Goal: Information Seeking & Learning: Learn about a topic

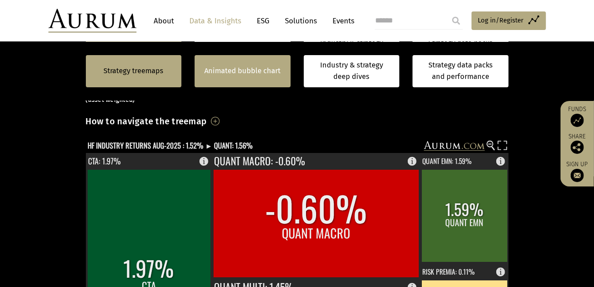
scroll to position [150, 0]
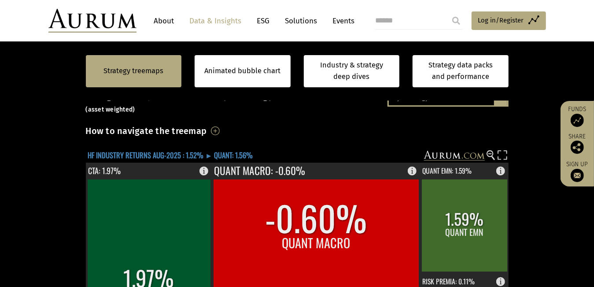
click at [167, 154] on text "HF INDUSTRY RETURNS AUG-2025 : 1.52% ► QUANT: 1.56%" at bounding box center [170, 155] width 165 height 11
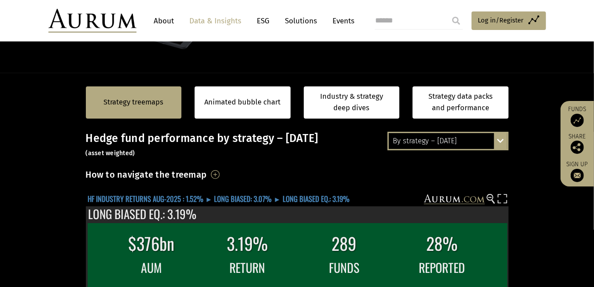
scroll to position [102, 0]
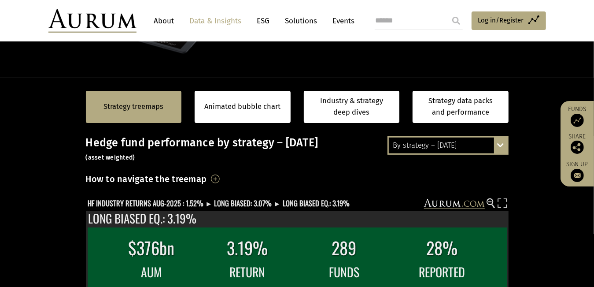
click at [500, 147] on div "By strategy – August 2025 By strategy – August 2025 By strategy – year to date …" at bounding box center [447, 145] width 121 height 18
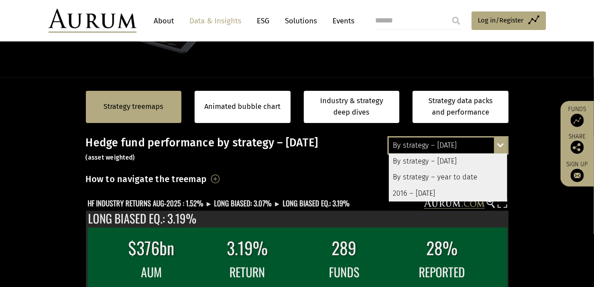
click at [482, 174] on div "By strategy – year to date" at bounding box center [448, 177] width 118 height 16
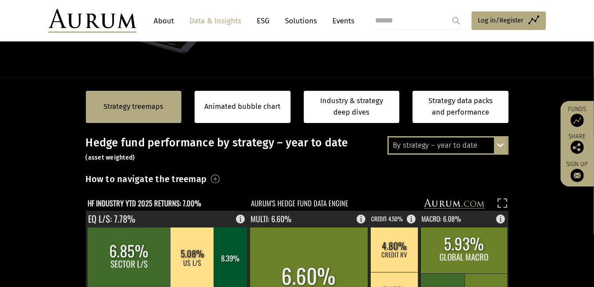
click at [502, 150] on div "By strategy – year to date By strategy – August 2025 By strategy – year to date…" at bounding box center [447, 145] width 121 height 18
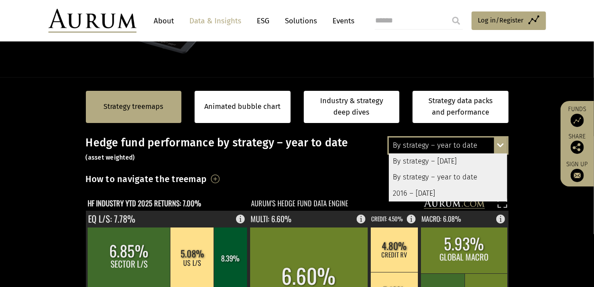
click at [471, 193] on div "2016 – August 2025" at bounding box center [448, 193] width 118 height 16
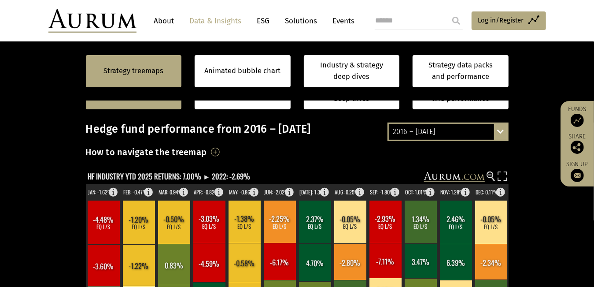
scroll to position [113, 0]
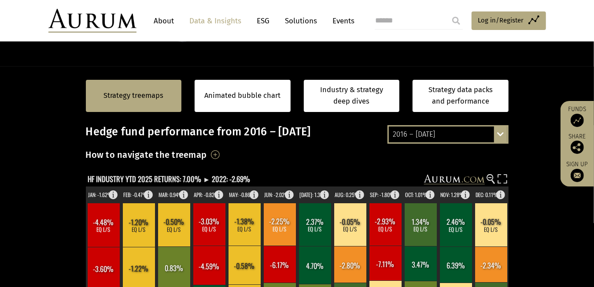
click at [503, 127] on div "2016 – August 2025 By strategy – August 2025 By strategy – year to date 2016 – …" at bounding box center [447, 134] width 121 height 18
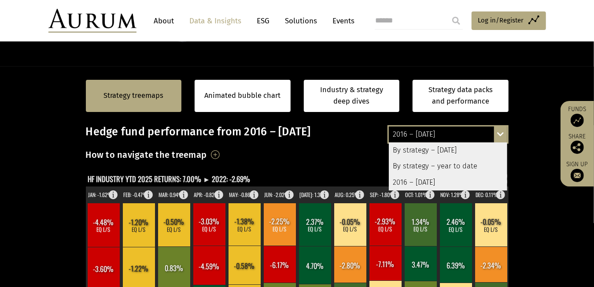
click at [450, 173] on div "By strategy – year to date" at bounding box center [448, 166] width 118 height 16
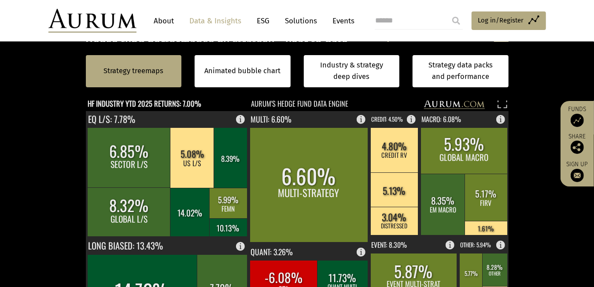
scroll to position [202, 0]
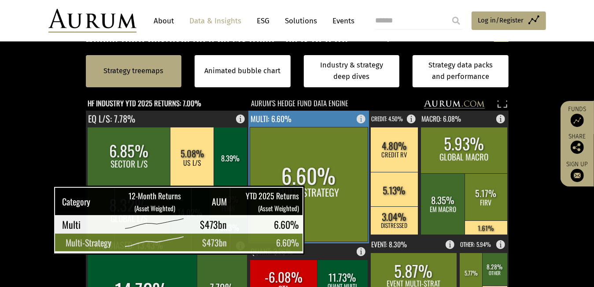
click at [308, 198] on rect at bounding box center [309, 184] width 118 height 114
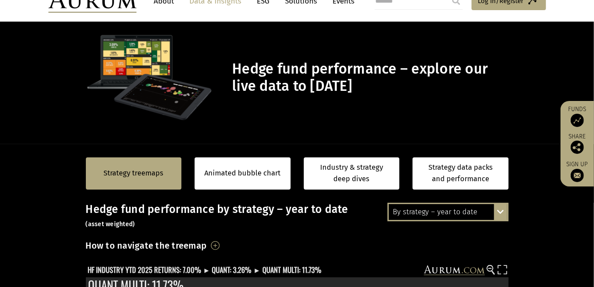
scroll to position [0, 0]
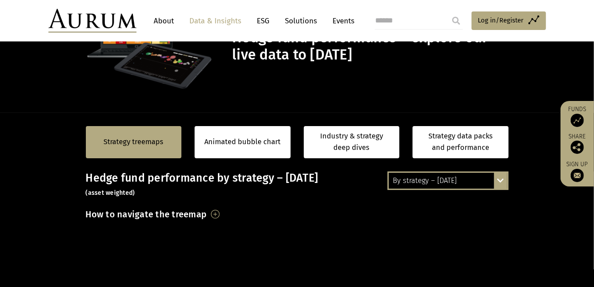
scroll to position [97, 0]
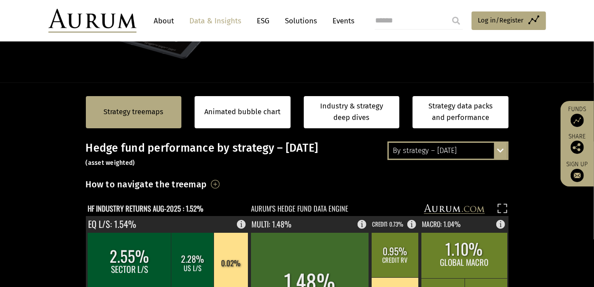
click at [494, 154] on div "By strategy – August 2025 By strategy – August 2025 By strategy – year to date …" at bounding box center [447, 150] width 121 height 18
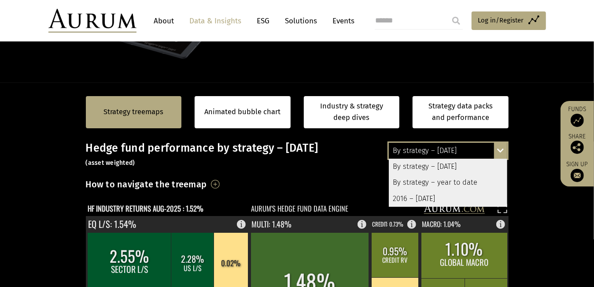
click at [470, 204] on div "2016 – August 2025" at bounding box center [448, 199] width 118 height 16
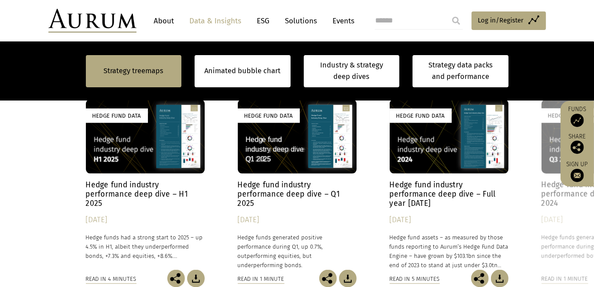
scroll to position [680, 0]
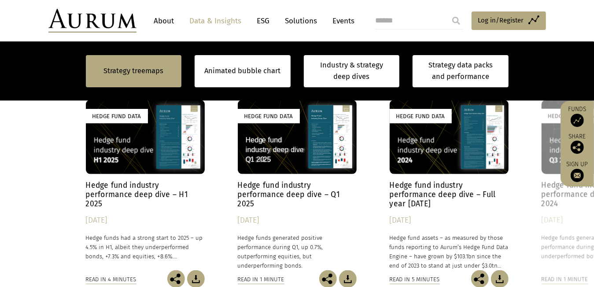
click at [415, 197] on h4 "Hedge fund industry performance deep dive – Full year 2024" at bounding box center [449, 194] width 119 height 28
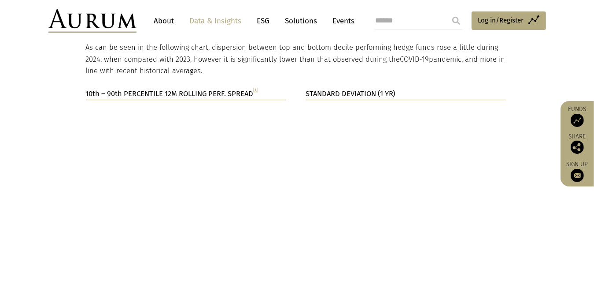
scroll to position [1549, 0]
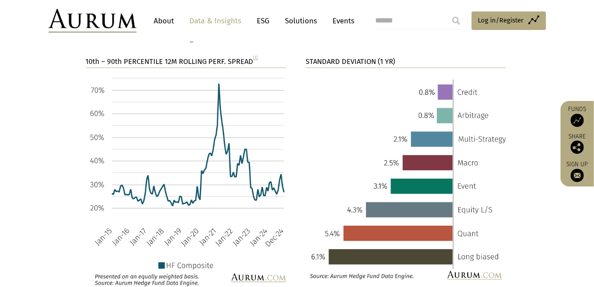
click at [198, 16] on link "Data & Insights" at bounding box center [215, 21] width 61 height 16
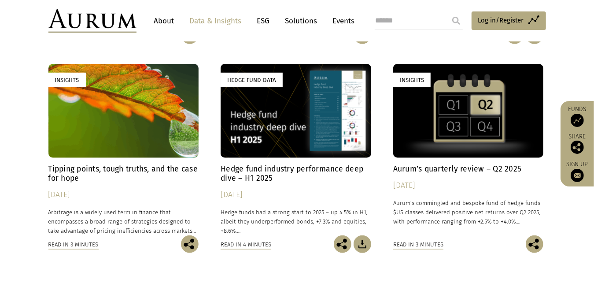
scroll to position [454, 0]
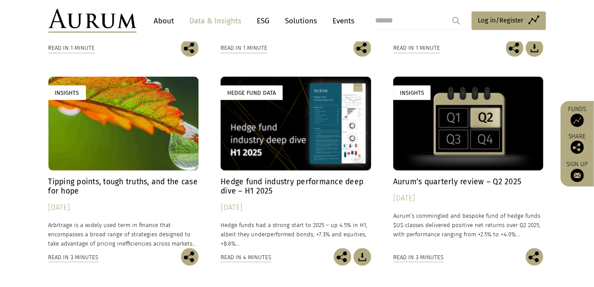
click at [390, 18] on input "search" at bounding box center [419, 21] width 88 height 18
type input "*****"
click at [447, 12] on input "submit" at bounding box center [456, 21] width 18 height 18
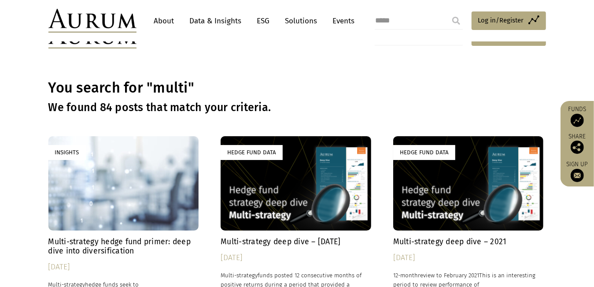
scroll to position [62, 0]
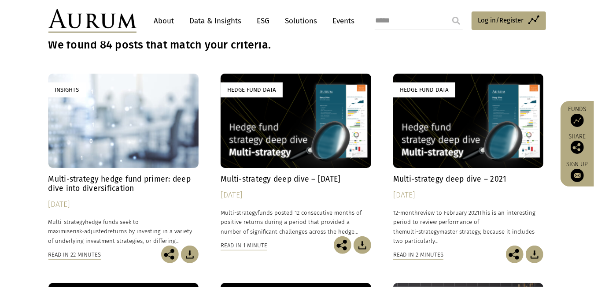
click at [181, 178] on h4 "Multi-strategy hedge fund primer: deep dive into diversification" at bounding box center [123, 183] width 151 height 18
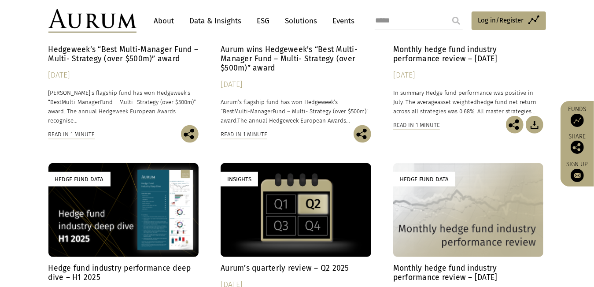
scroll to position [357, 0]
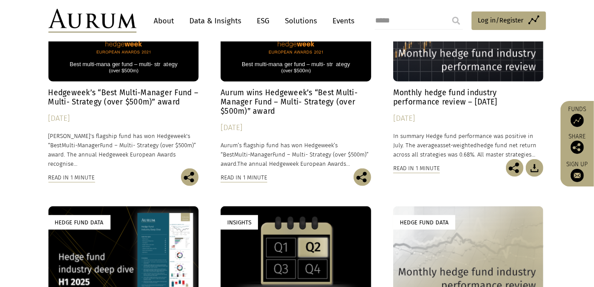
click at [472, 90] on h4 "Monthly hedge fund industry performance review – July 2025" at bounding box center [468, 97] width 151 height 18
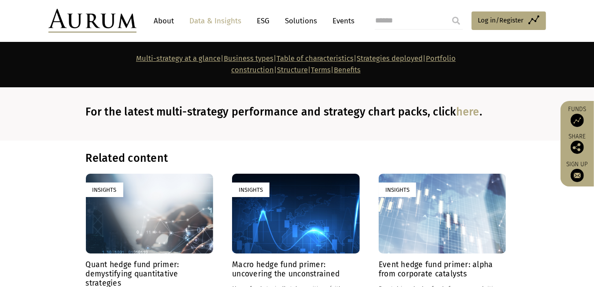
scroll to position [6095, 0]
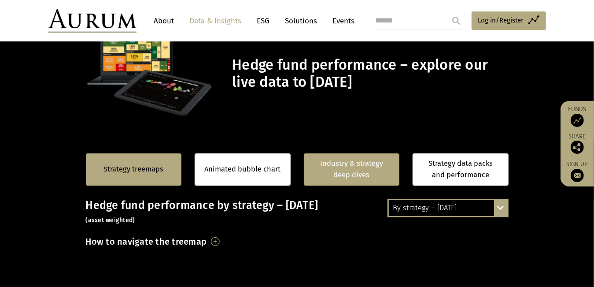
click at [370, 162] on link "Industry & strategy deep dives" at bounding box center [352, 169] width 96 height 32
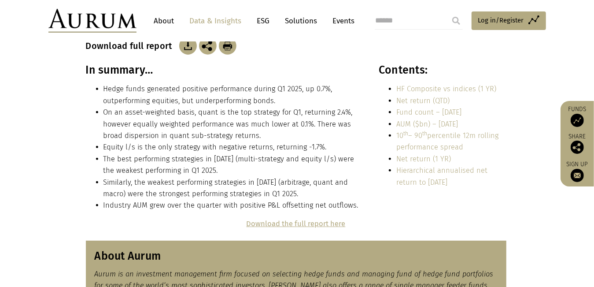
scroll to position [219, 0]
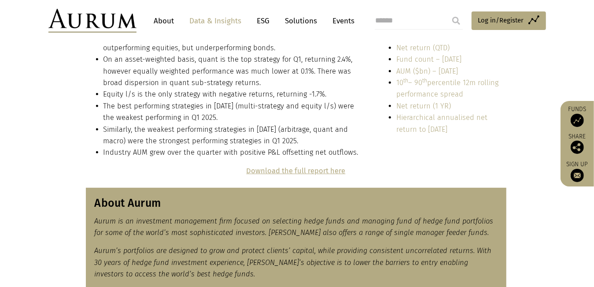
click at [311, 168] on strong "Download the full report here" at bounding box center [295, 170] width 99 height 8
